Goal: Book appointment/travel/reservation

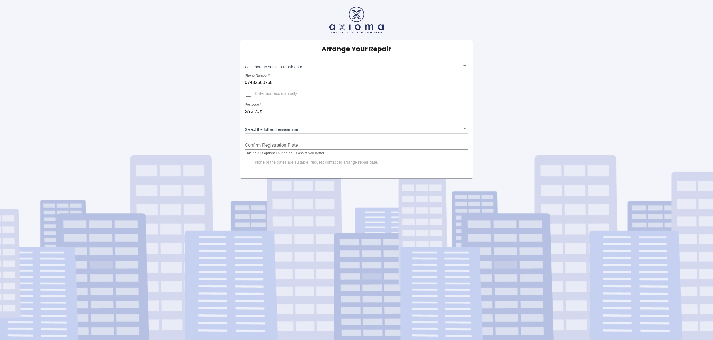
drag, startPoint x: 0, startPoint y: 0, endPoint x: 260, endPoint y: 94, distance: 276.4
click at [255, 94] on input "Enter address manually" at bounding box center [248, 93] width 13 height 13
click at [249, 93] on input "Enter address manually" at bounding box center [248, 93] width 13 height 13
checkbox input "false"
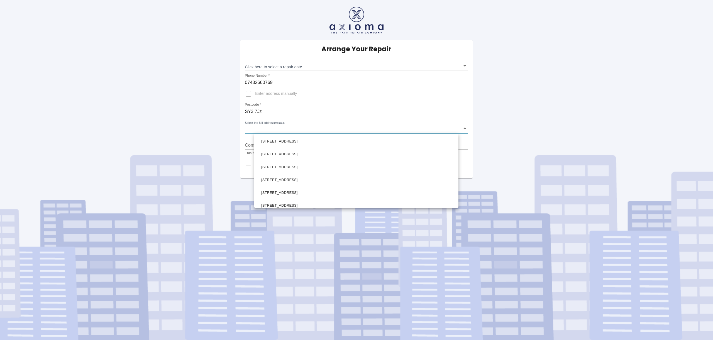
click at [272, 129] on body "Arrange Your Repair Click here to select a repair date ​ Phone Number   * 07432…" at bounding box center [356, 170] width 713 height 340
click at [295, 193] on li "55 Oakley Street Shrewsbury Shropshire" at bounding box center [357, 192] width 202 height 13
type input "55 Oakley Street Shrewsbury Shropshire"
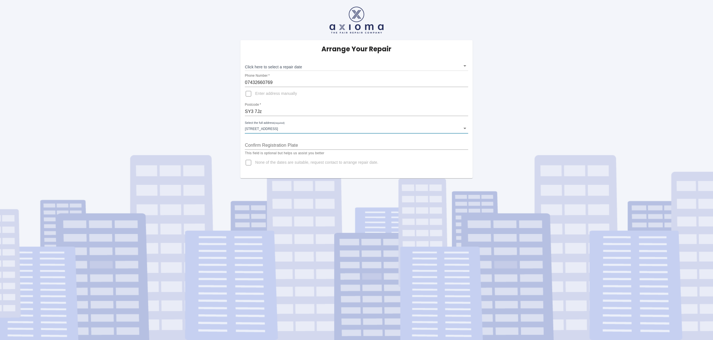
click at [283, 146] on input "Confirm Registration Plate" at bounding box center [356, 145] width 223 height 9
type input "AK20 KKT"
click at [465, 66] on body "Arrange Your Repair Click here to select a repair date ​ Phone Number   * 07432…" at bounding box center [356, 170] width 713 height 340
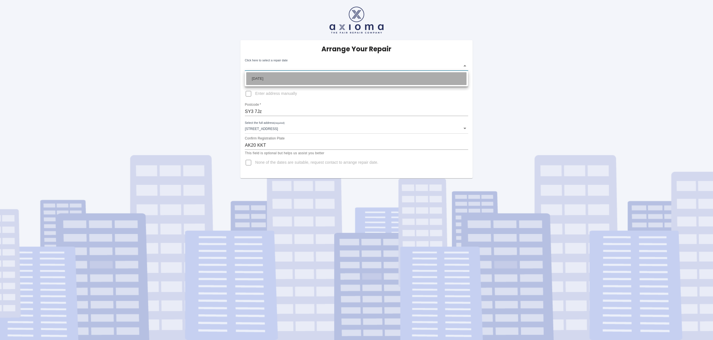
click at [446, 79] on li "Thu Oct 16 2025" at bounding box center [356, 78] width 220 height 13
type input "2025-10-16T00:00:00.000Z"
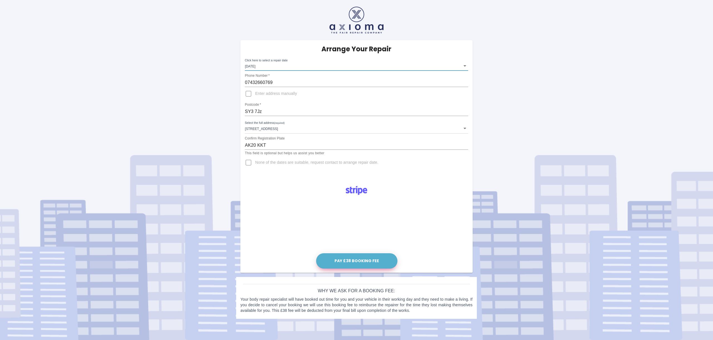
click at [359, 262] on button "Pay £38 Booking Fee" at bounding box center [356, 260] width 81 height 15
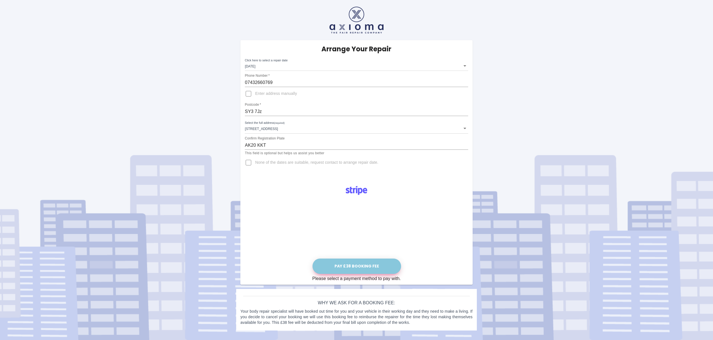
click at [361, 266] on button "Pay £38 Booking Fee" at bounding box center [357, 265] width 89 height 15
